Goal: Transaction & Acquisition: Purchase product/service

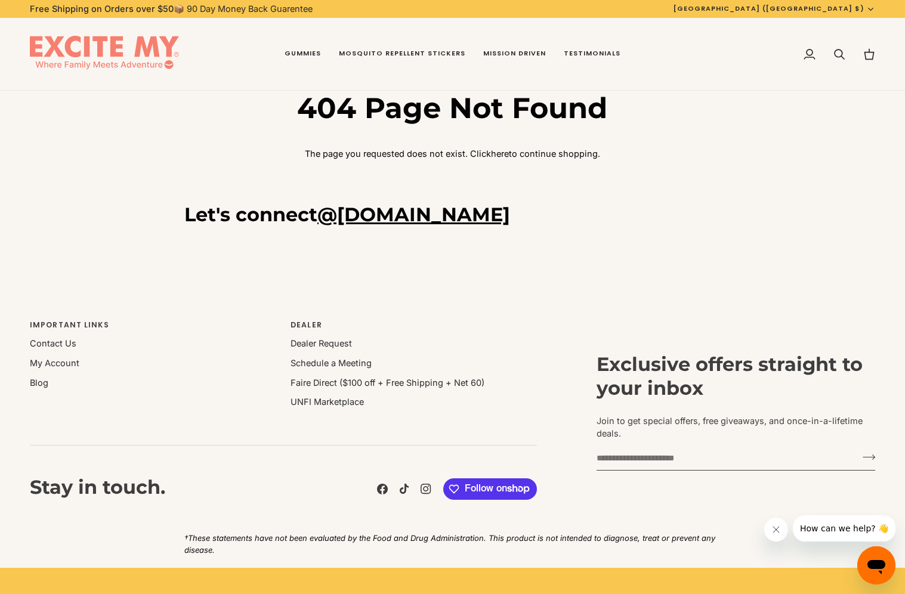
scroll to position [74, 0]
